Goal: Information Seeking & Learning: Find specific fact

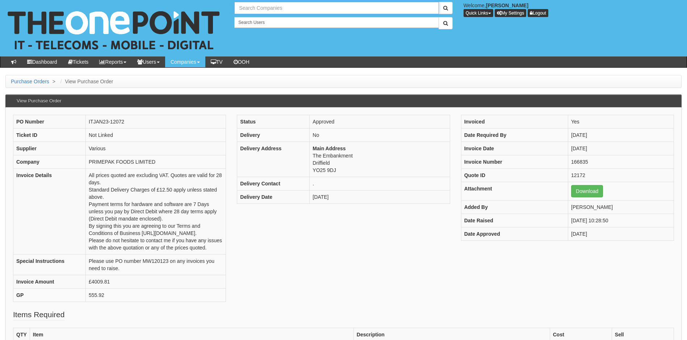
click at [291, 11] on input "text" at bounding box center [336, 8] width 204 height 12
click at [261, 20] on link "Jeepey Limited" at bounding box center [336, 20] width 203 height 11
type input "Jeepey Limited"
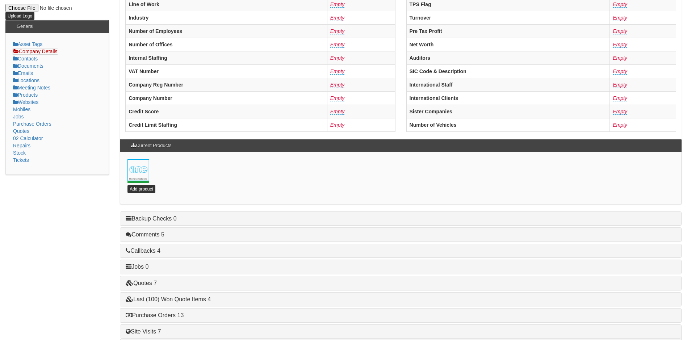
scroll to position [156, 0]
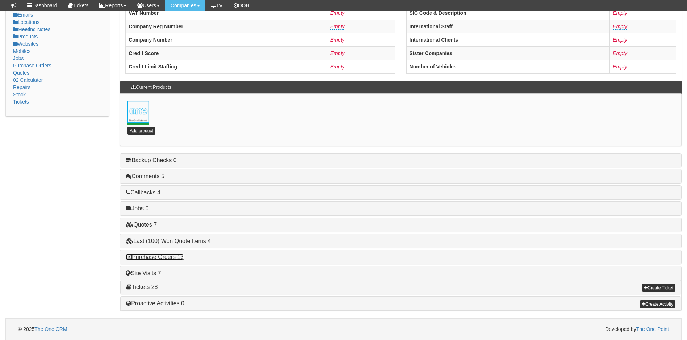
click at [168, 257] on link "Purchase Orders 13" at bounding box center [155, 257] width 58 height 6
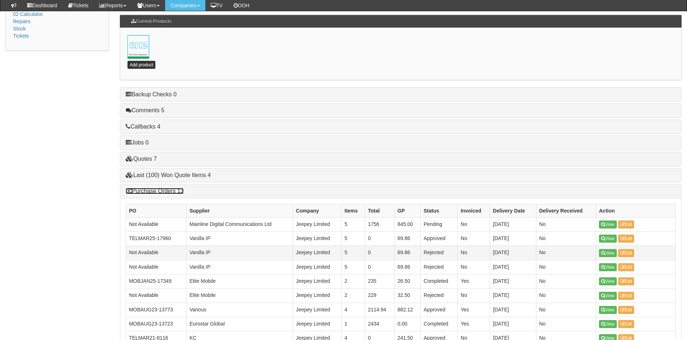
scroll to position [228, 0]
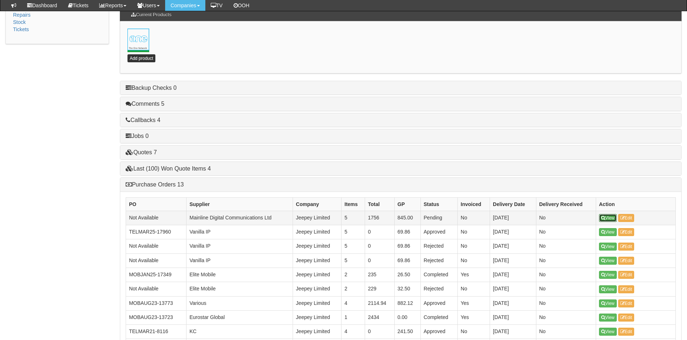
click at [609, 218] on link "View" at bounding box center [608, 218] width 18 height 8
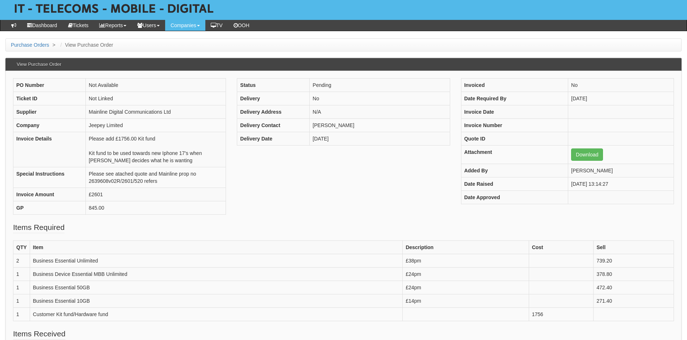
scroll to position [36, 0]
drag, startPoint x: 142, startPoint y: 181, endPoint x: 89, endPoint y: 180, distance: 53.2
click at [89, 180] on td "Please see atached quote and Mainline prop no 2639608v02R/2601/520 refers" at bounding box center [156, 178] width 140 height 21
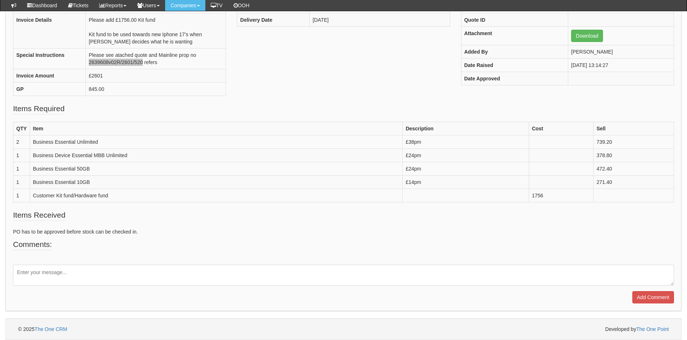
scroll to position [0, 0]
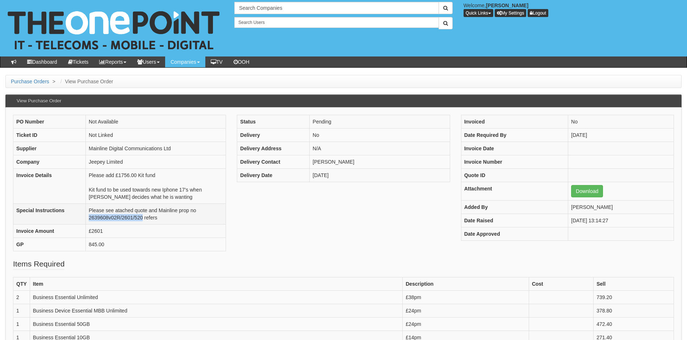
copy td "2639608v02R/2601/520"
